Goal: Entertainment & Leisure: Consume media (video, audio)

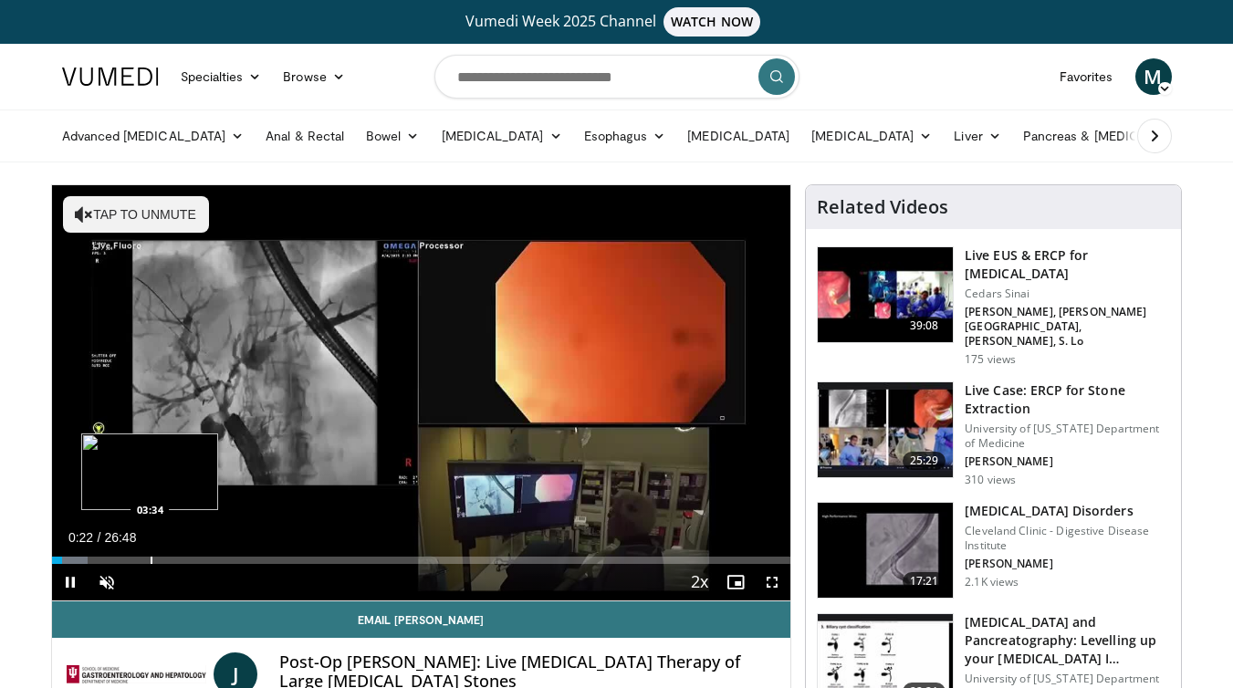
click at [150, 557] on div "Loaded : 4.93% 00:23 03:34" at bounding box center [421, 554] width 739 height 17
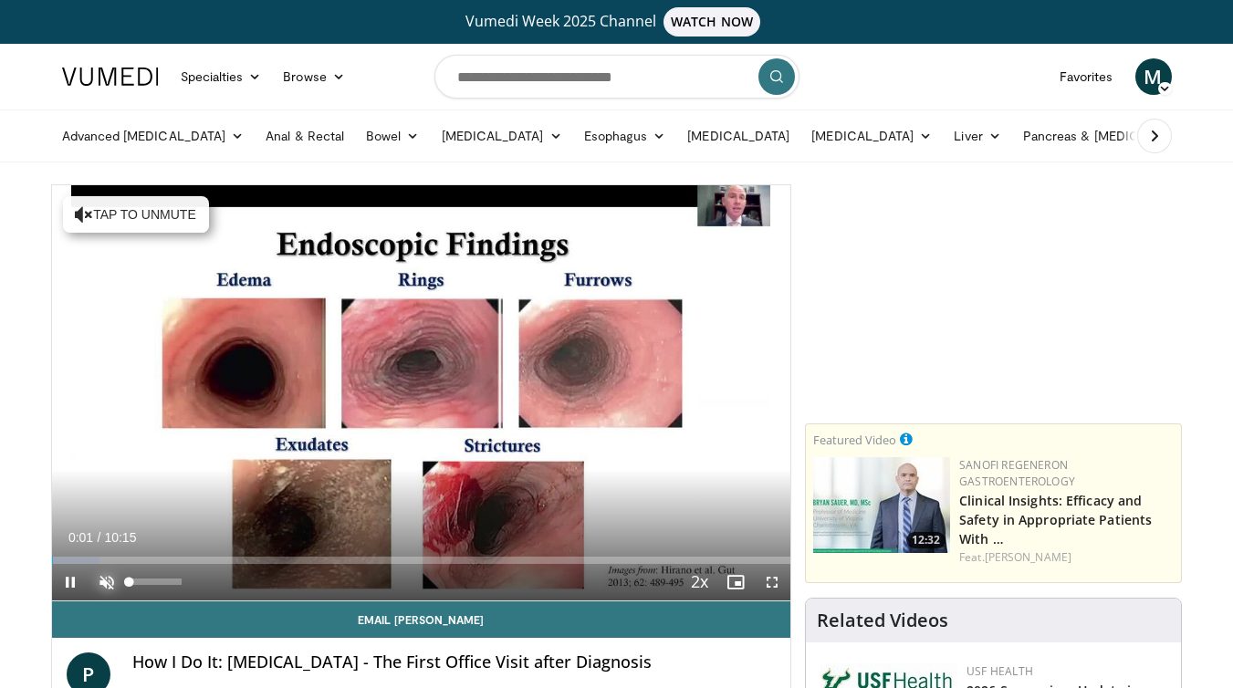
click at [109, 572] on span "Video Player" at bounding box center [106, 582] width 36 height 36
